Goal: Information Seeking & Learning: Learn about a topic

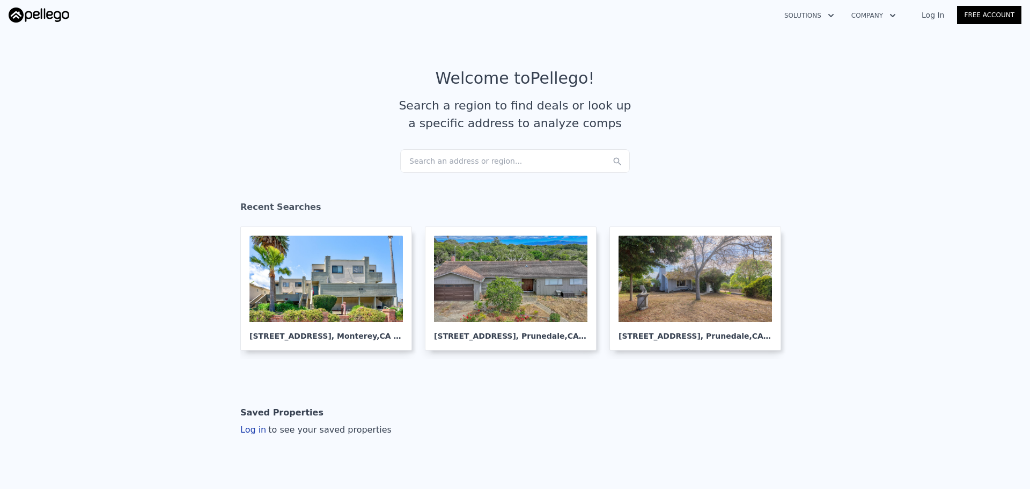
click at [448, 164] on div "Search an address or region..." at bounding box center [515, 161] width 230 height 24
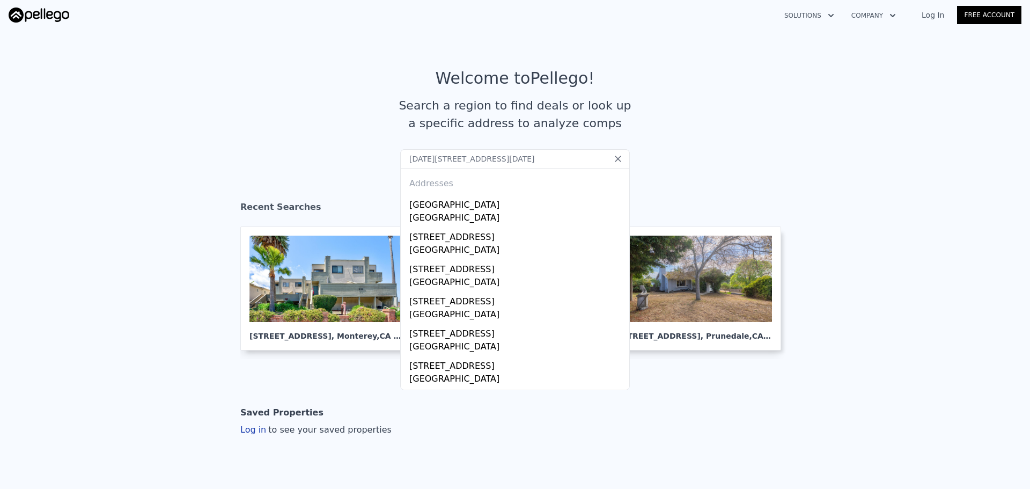
paste input "0601 Anderson Ranch Rd, Phelan, CA 92371"
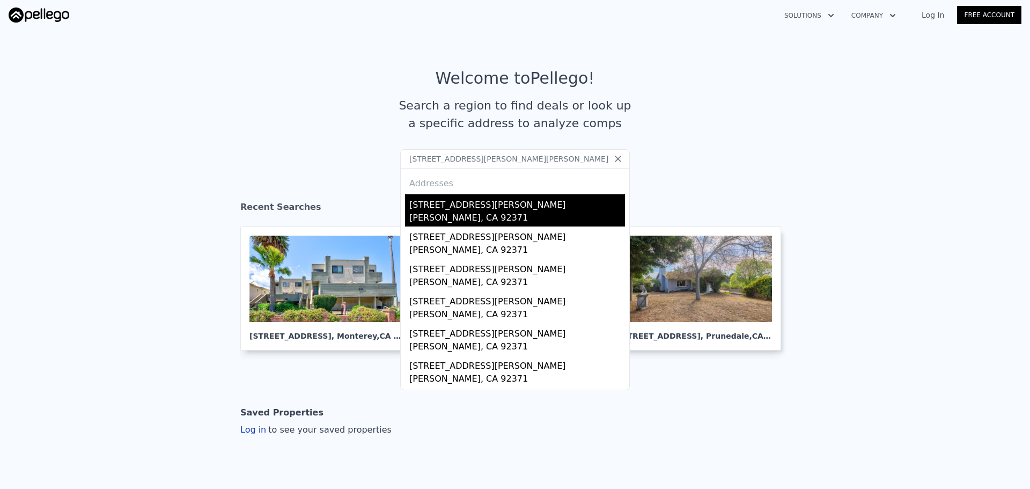
type input "10601 Anderson Ranch Rd, Phelan, CA 92371"
click at [444, 202] on div "[STREET_ADDRESS][PERSON_NAME]" at bounding box center [517, 202] width 216 height 17
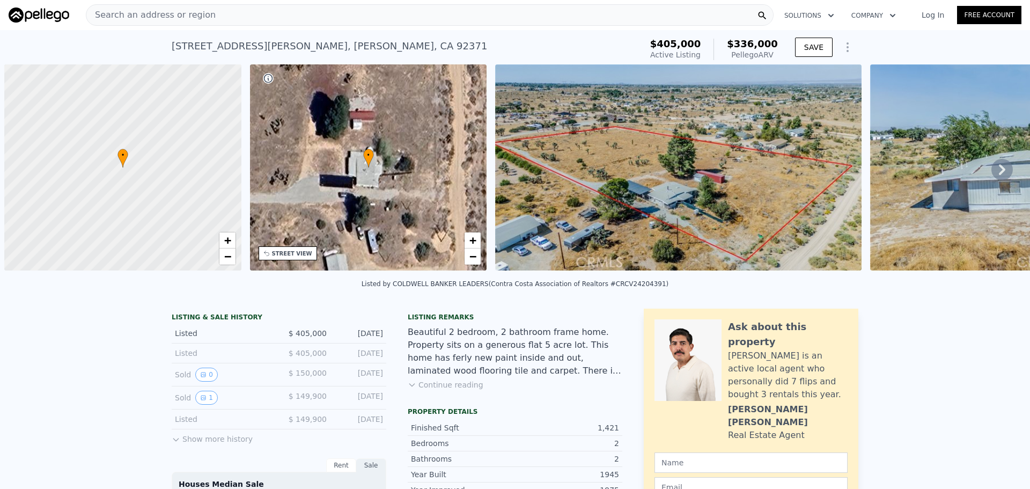
scroll to position [0, 4]
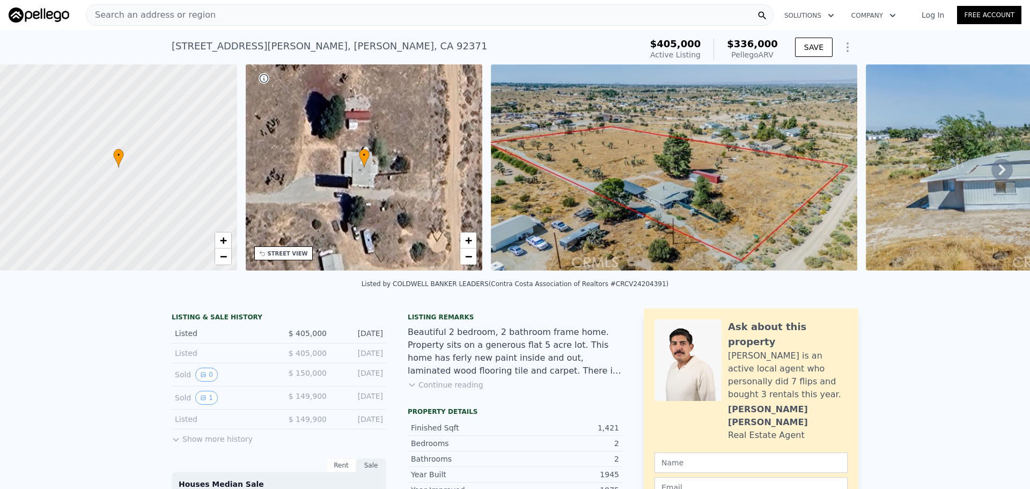
click at [296, 21] on div "Search an address or region" at bounding box center [430, 14] width 688 height 21
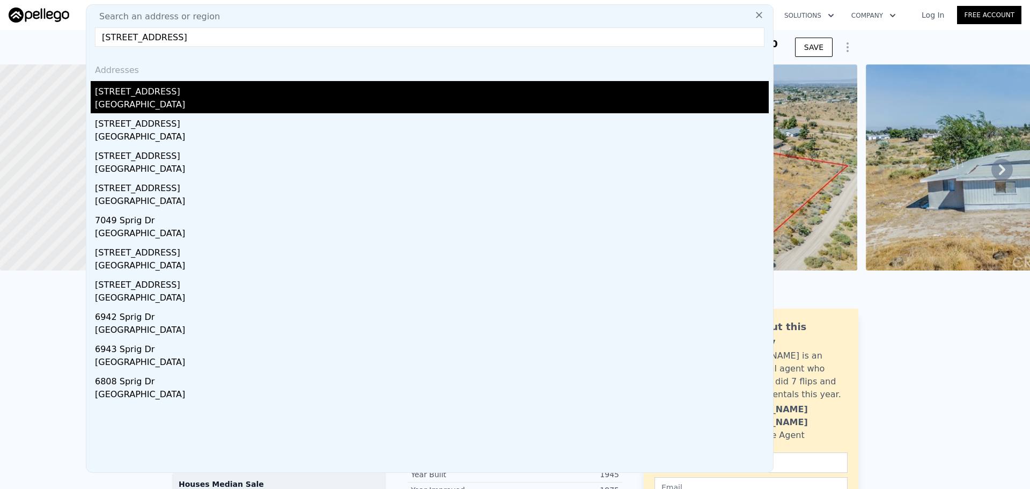
type input "6925 Sprig Dr, Sacramento, CA 95842"
click at [238, 101] on div "Foothill Farms, CA 95842" at bounding box center [432, 105] width 674 height 15
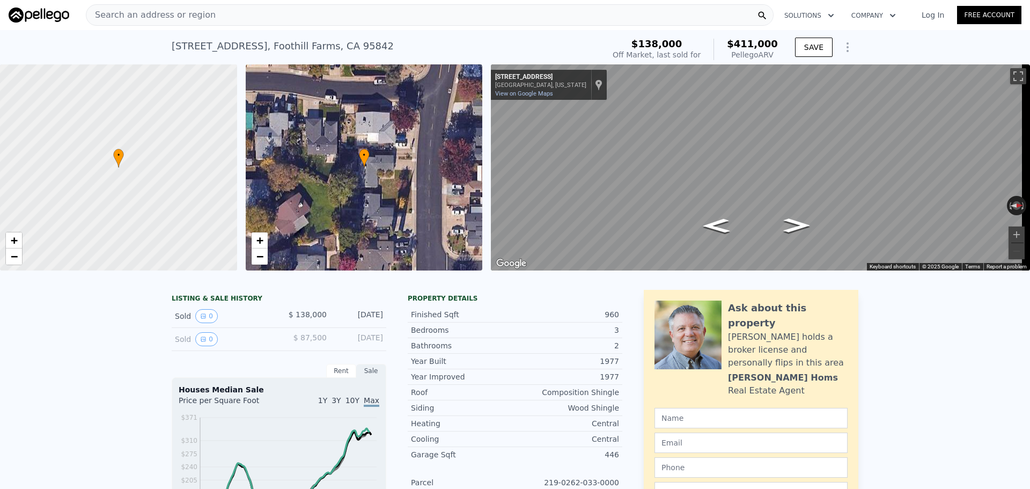
click at [386, 134] on div "• + − • + − ← Move left → Move right ↑ Move up ↓ Move down + Zoom in - Zoom out…" at bounding box center [515, 167] width 1030 height 206
click at [753, 227] on div "Map" at bounding box center [760, 167] width 539 height 206
click at [327, 8] on div "Search an address or region" at bounding box center [430, 14] width 688 height 21
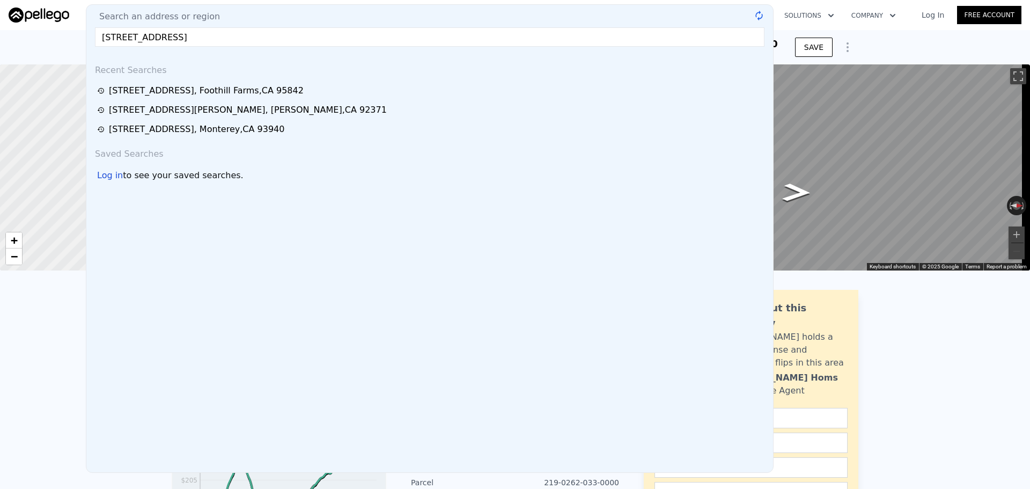
type input "344 S Evergreen Dr, Ventura, CA 93003"
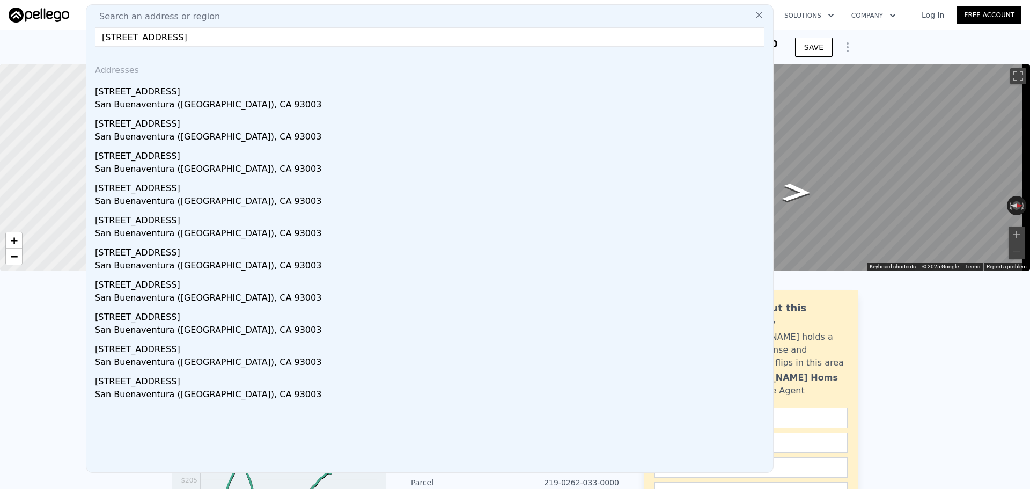
drag, startPoint x: 247, startPoint y: 106, endPoint x: 338, endPoint y: 52, distance: 106.1
click at [247, 105] on div "San Buenaventura (Ventura), CA 93003" at bounding box center [432, 105] width 674 height 15
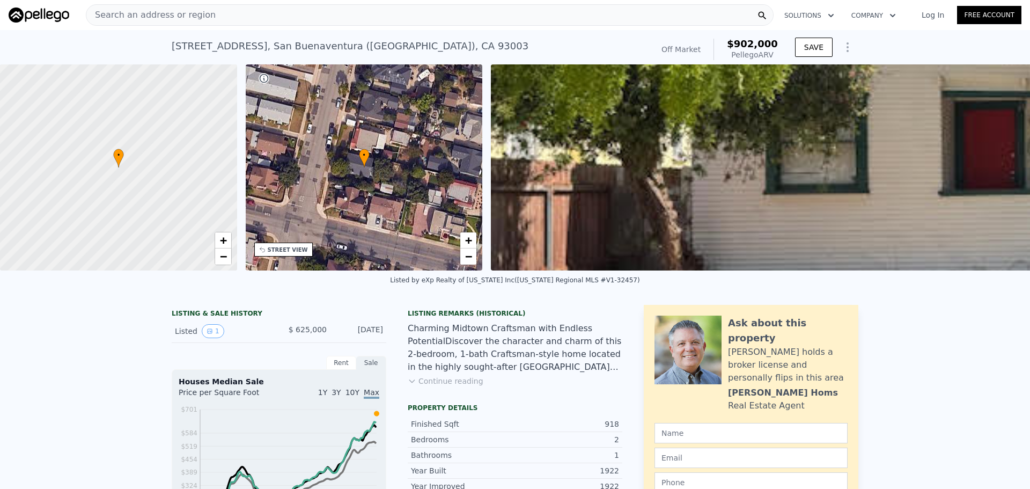
click at [292, 254] on div "STREET VIEW" at bounding box center [283, 250] width 58 height 14
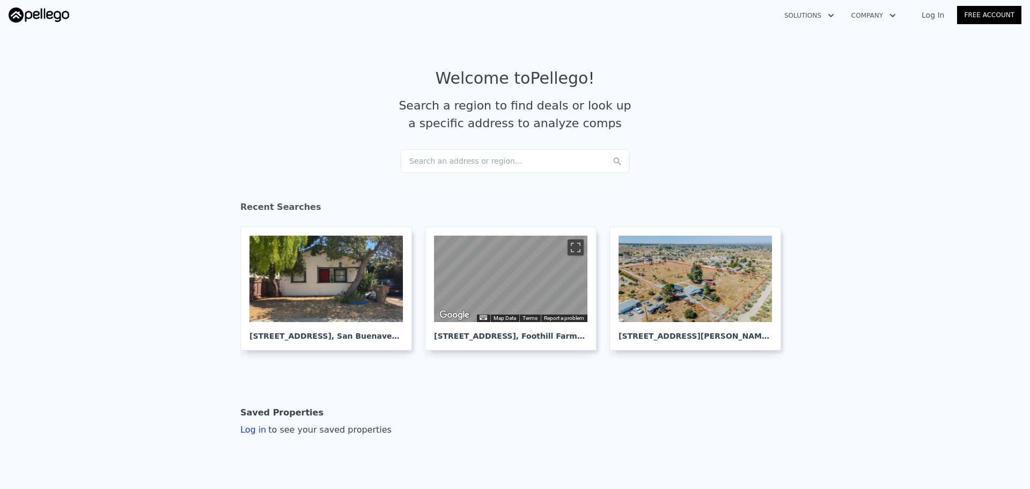
click at [501, 162] on div "Search an address or region..." at bounding box center [515, 161] width 230 height 24
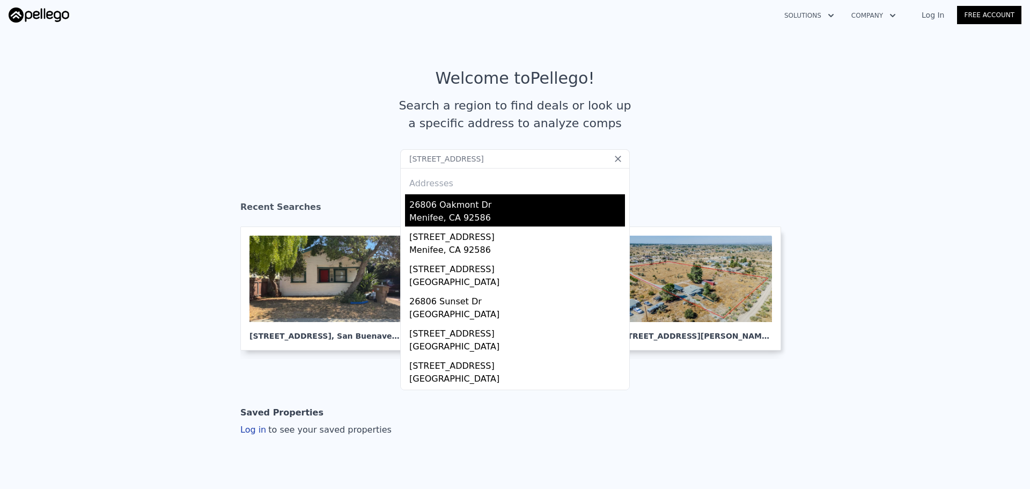
type input "[STREET_ADDRESS]"
click at [431, 200] on div "26806 Oakmont Dr" at bounding box center [517, 202] width 216 height 17
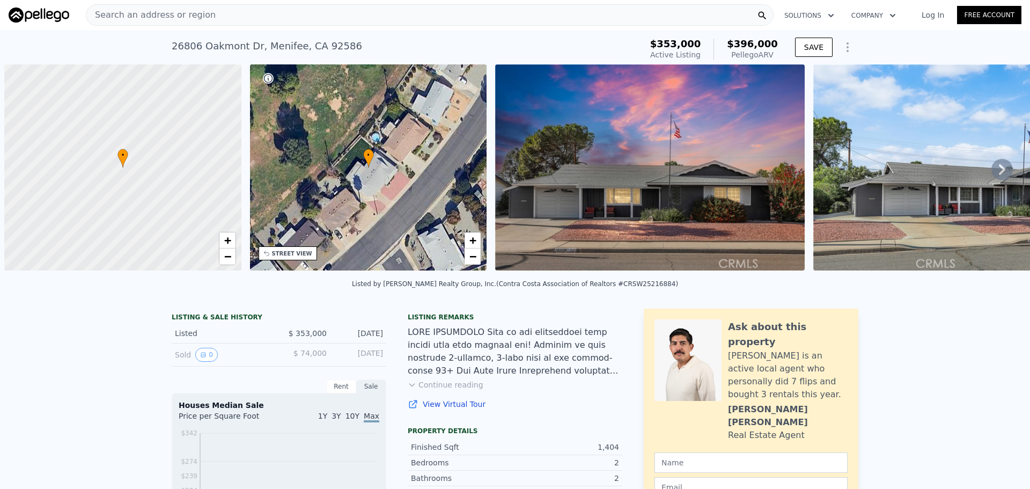
scroll to position [0, 4]
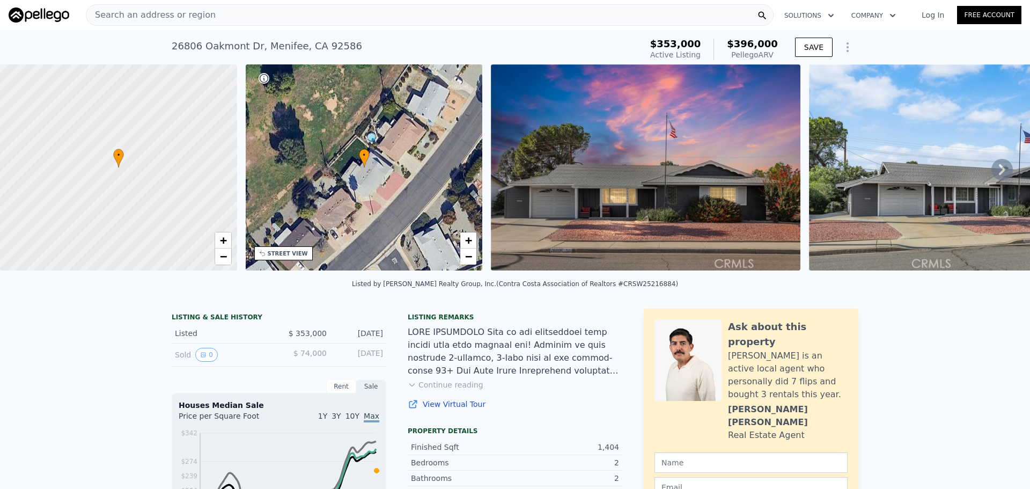
click at [313, 19] on div "Search an address or region" at bounding box center [430, 14] width 688 height 21
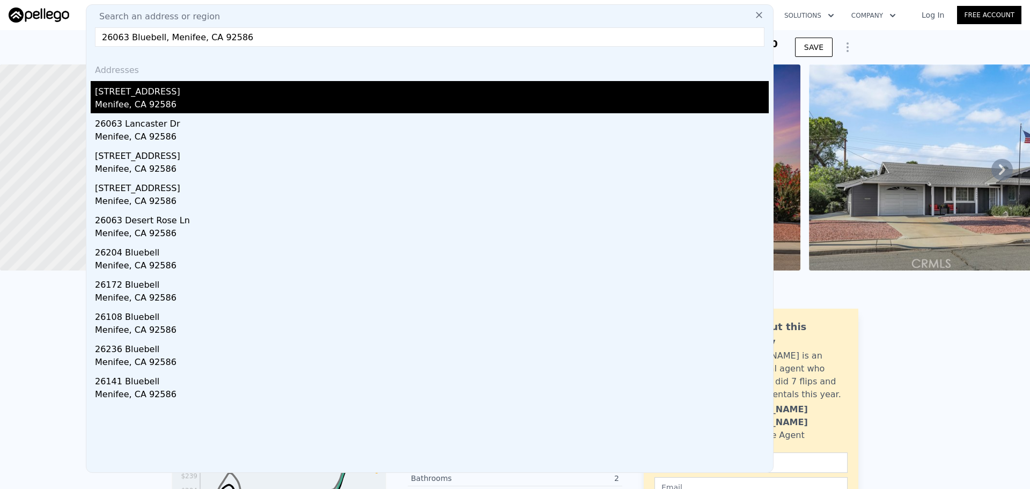
type input "26063 Bluebell, Menifee, CA 92586"
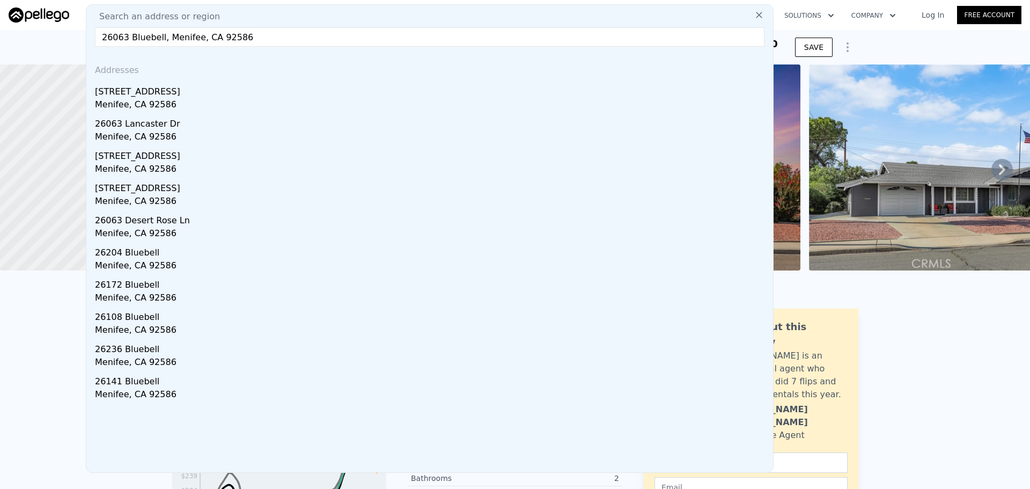
drag, startPoint x: 282, startPoint y: 106, endPoint x: 252, endPoint y: 59, distance: 56.3
click at [282, 106] on div "Menifee, CA 92586" at bounding box center [432, 105] width 674 height 15
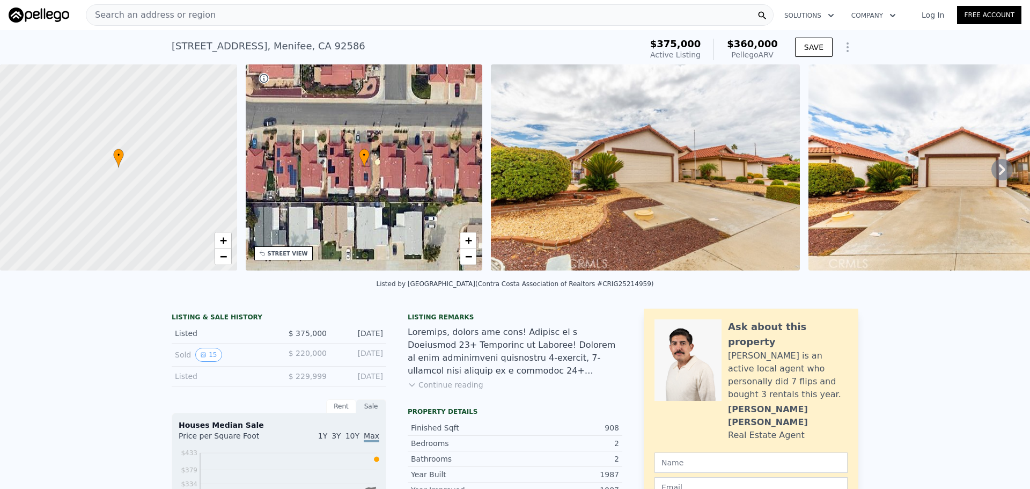
click at [231, 21] on div "Search an address or region" at bounding box center [430, 14] width 688 height 21
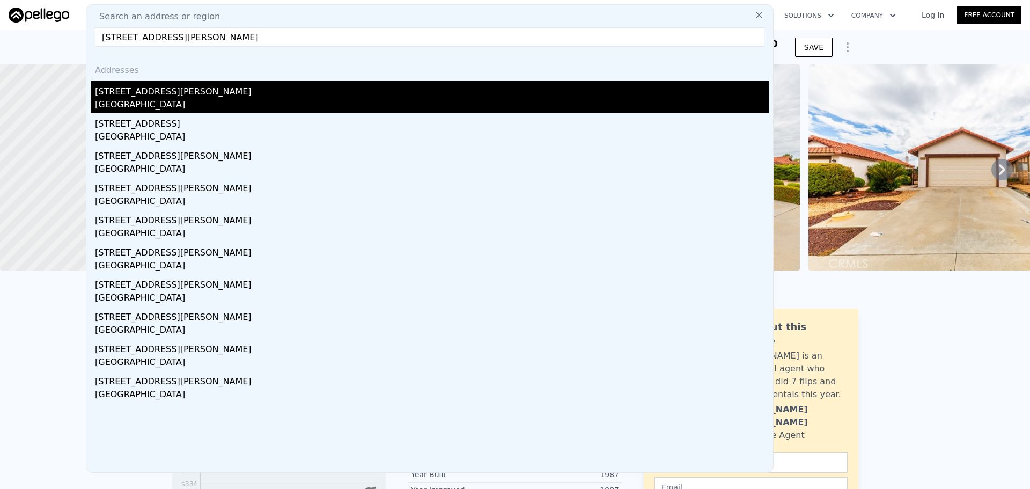
type input "[STREET_ADDRESS][PERSON_NAME]"
click at [126, 102] on div "[GEOGRAPHIC_DATA]" at bounding box center [432, 105] width 674 height 15
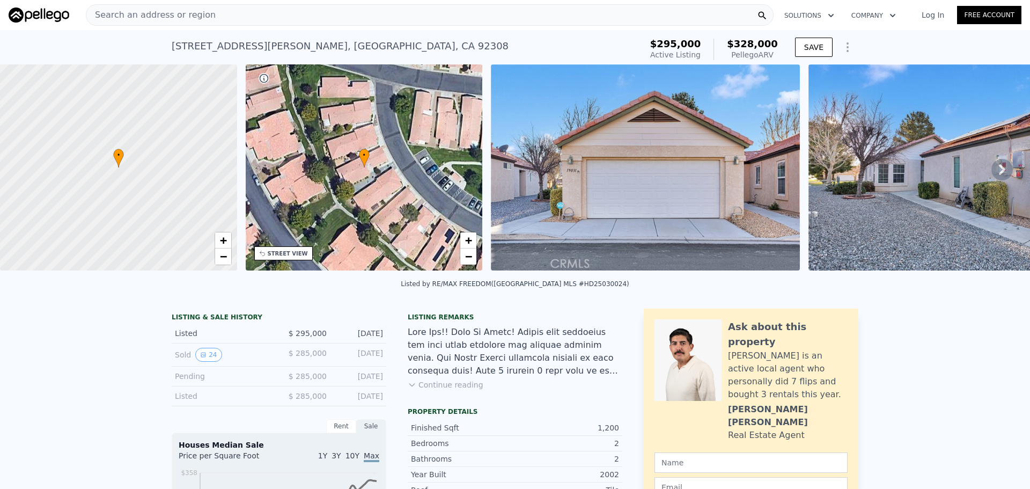
drag, startPoint x: 235, startPoint y: 17, endPoint x: 233, endPoint y: 24, distance: 7.7
click at [233, 24] on div "Search an address or region" at bounding box center [430, 14] width 688 height 21
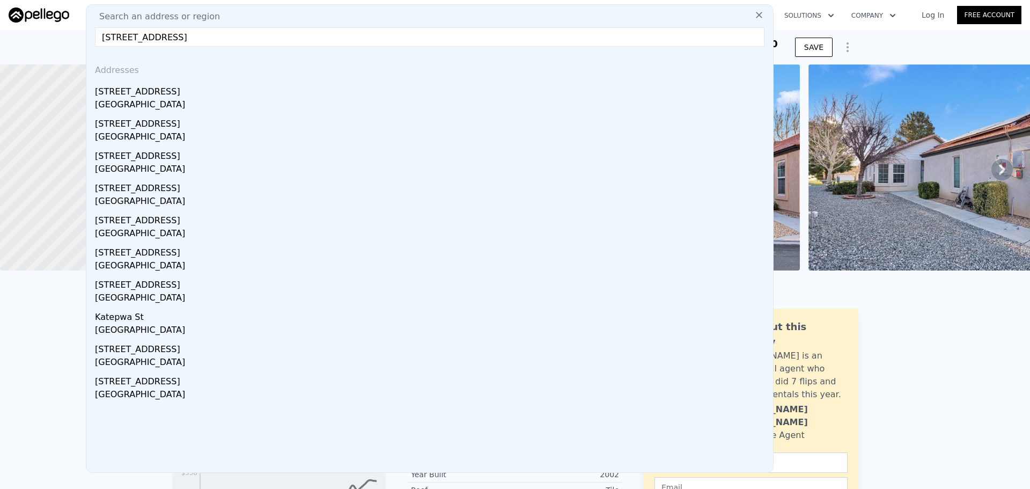
type input "[STREET_ADDRESS]"
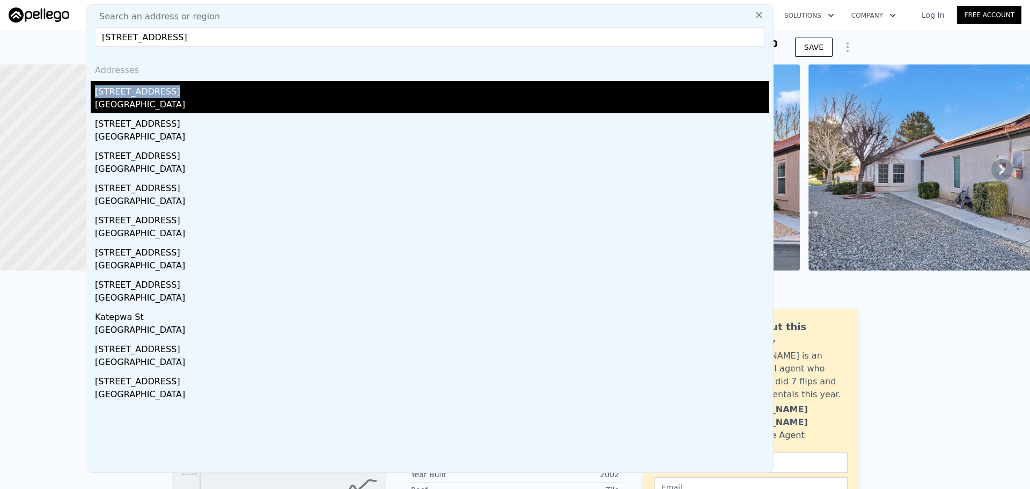
drag, startPoint x: 184, startPoint y: 77, endPoint x: 188, endPoint y: 98, distance: 21.4
click at [188, 98] on div "Addresses [STREET_ADDRESS]" at bounding box center [430, 84] width 678 height 58
click at [188, 98] on div "[GEOGRAPHIC_DATA]" at bounding box center [432, 105] width 674 height 15
